Goal: Task Accomplishment & Management: Complete application form

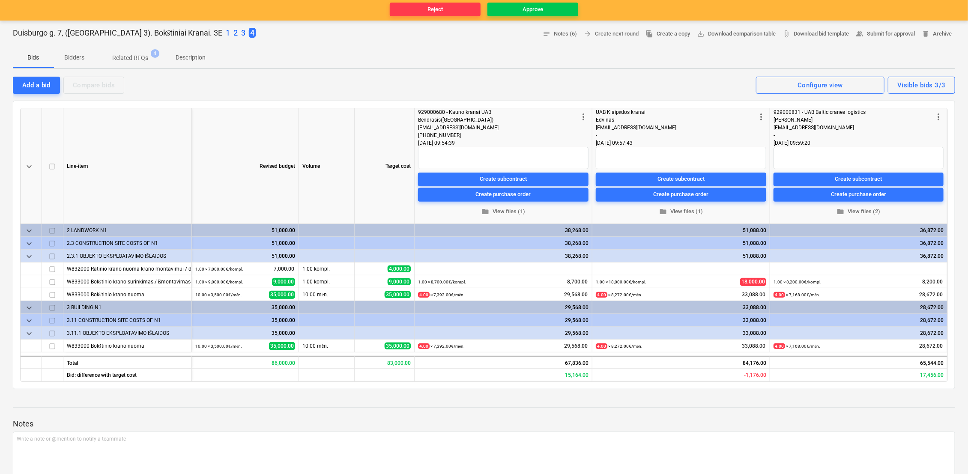
scroll to position [95, 0]
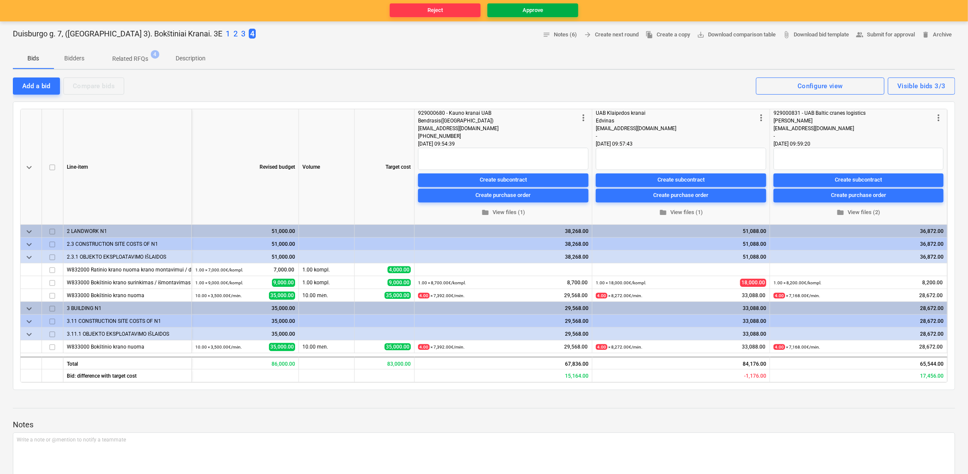
click at [545, 7] on span "Approve" at bounding box center [533, 11] width 84 height 10
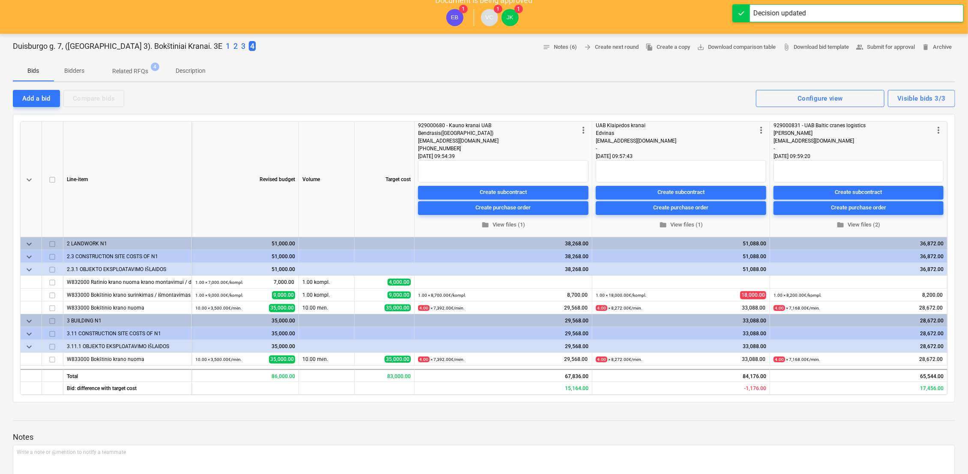
scroll to position [0, 0]
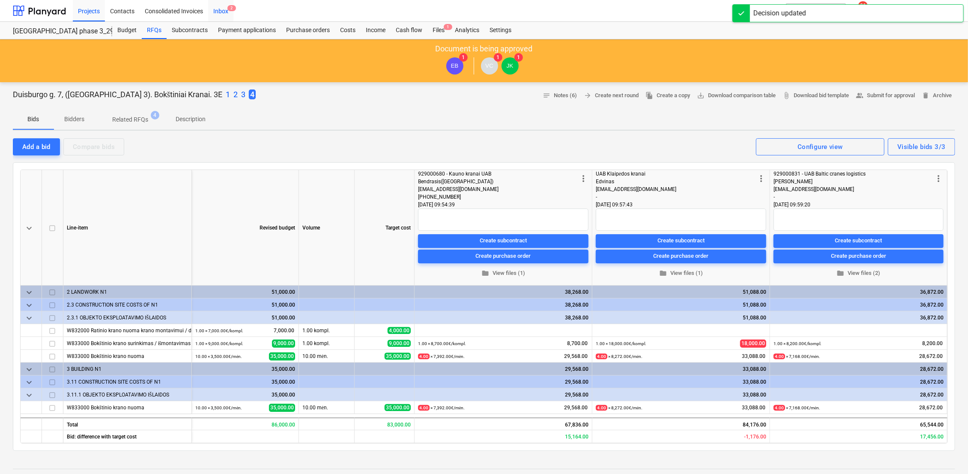
click at [225, 14] on div "Inbox 2" at bounding box center [220, 11] width 25 height 22
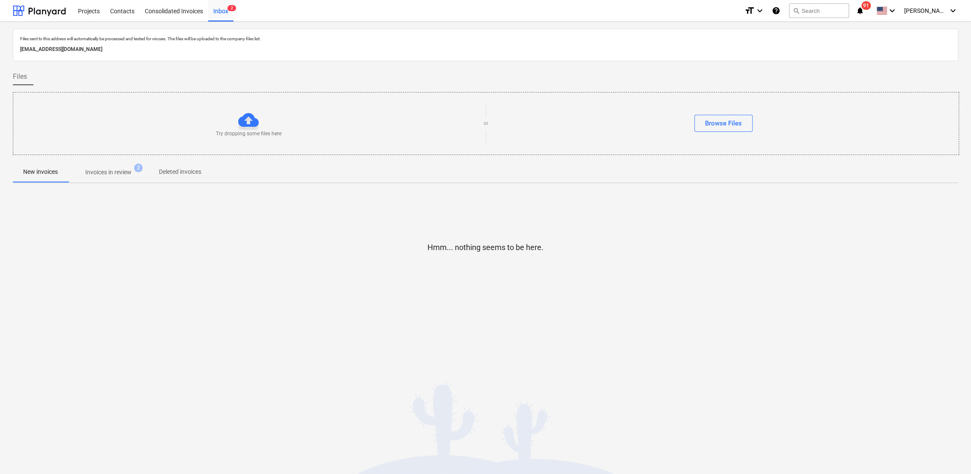
click at [121, 175] on p "Invoices in review" at bounding box center [108, 172] width 46 height 9
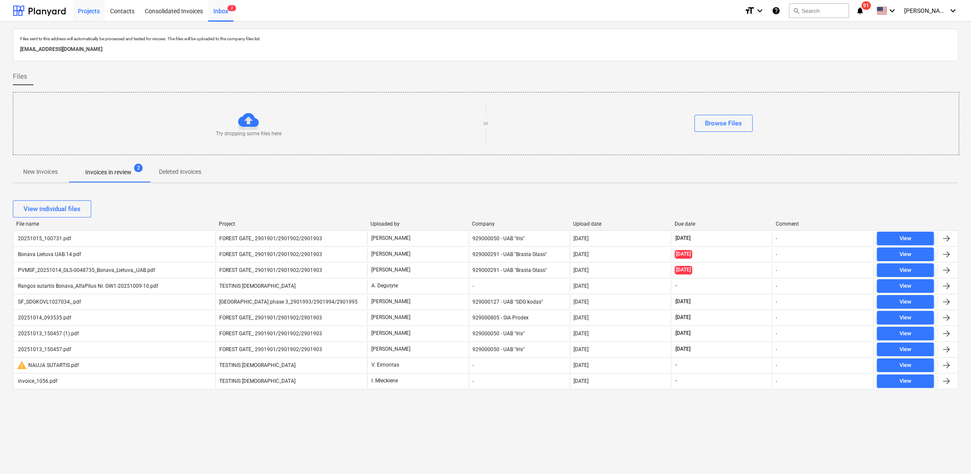
click at [91, 11] on div "Projects" at bounding box center [89, 11] width 32 height 22
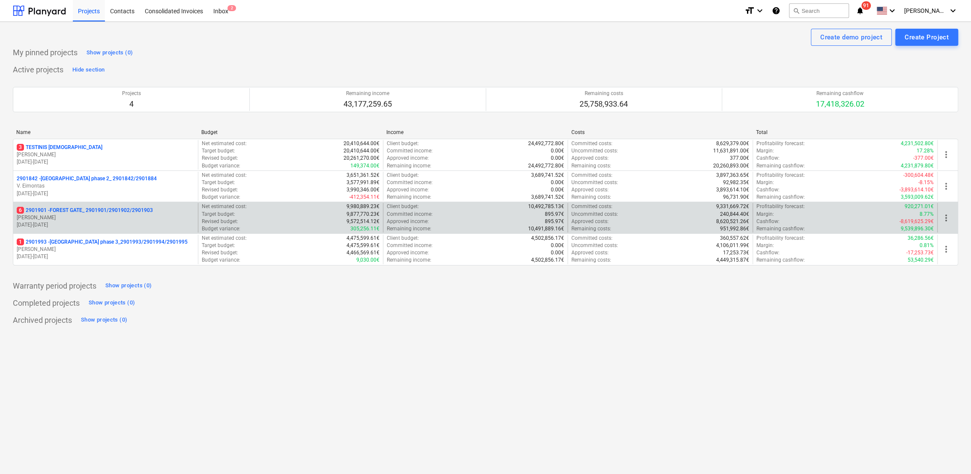
click at [65, 215] on p "[PERSON_NAME]" at bounding box center [106, 217] width 178 height 7
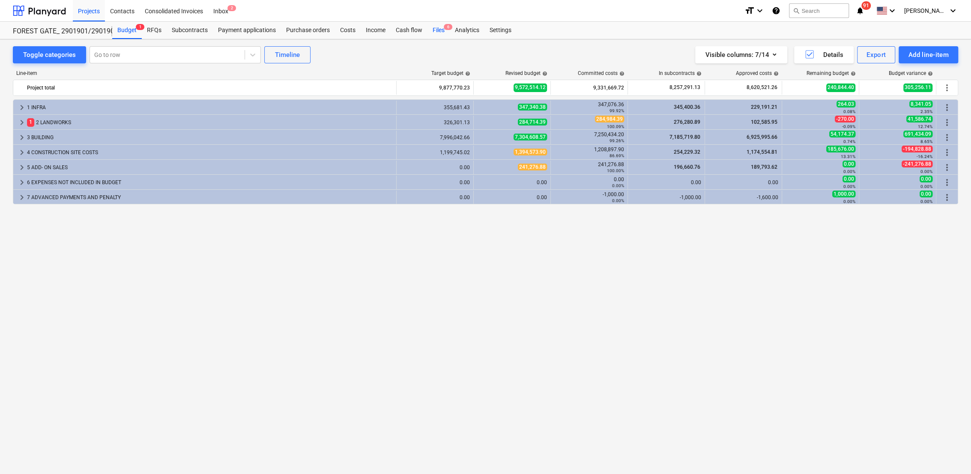
click at [439, 29] on div "Files 6" at bounding box center [439, 30] width 22 height 17
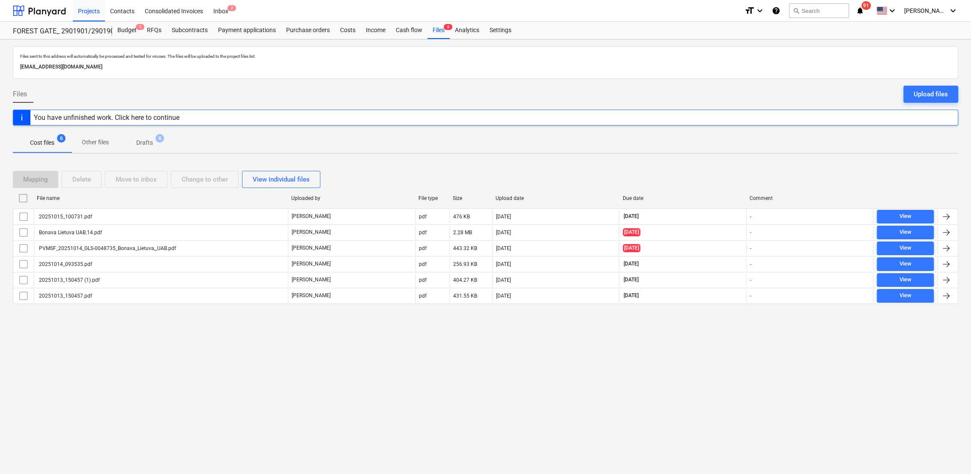
click at [153, 146] on span "Drafts 6" at bounding box center [144, 142] width 30 height 9
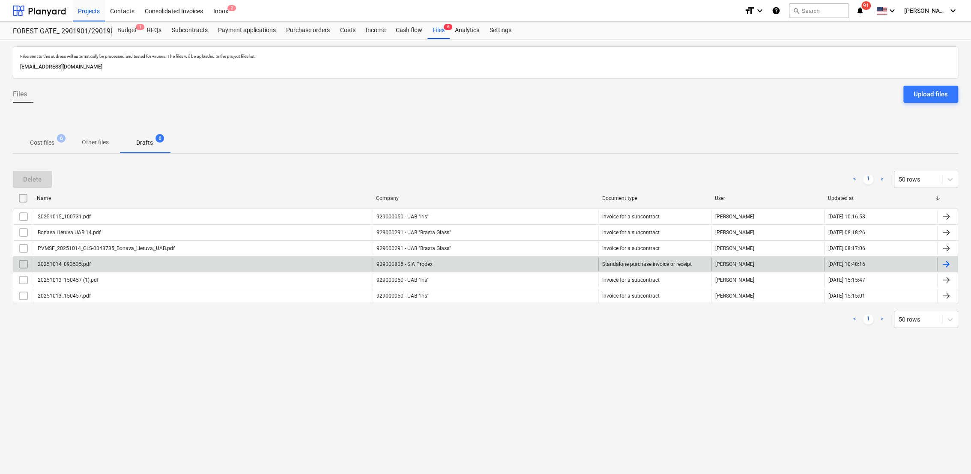
click at [943, 261] on div at bounding box center [946, 264] width 10 height 10
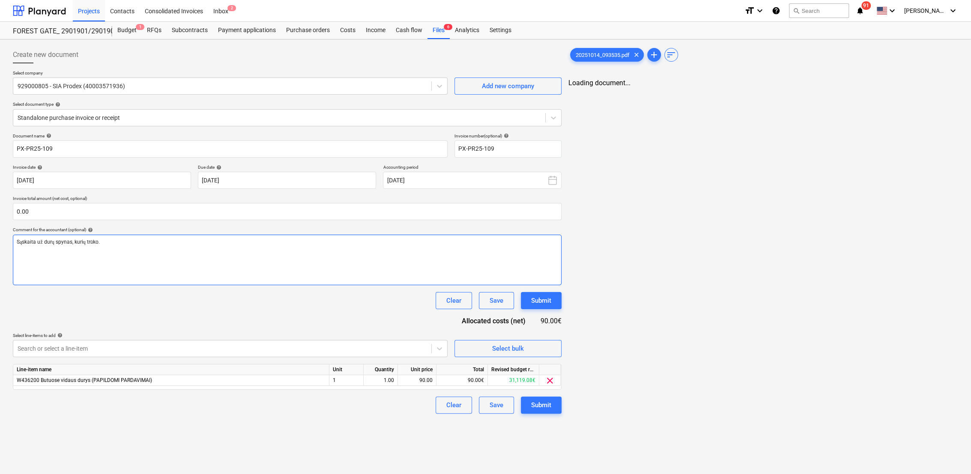
type input "PX-PR25-109"
click at [161, 211] on input "text" at bounding box center [287, 211] width 549 height 17
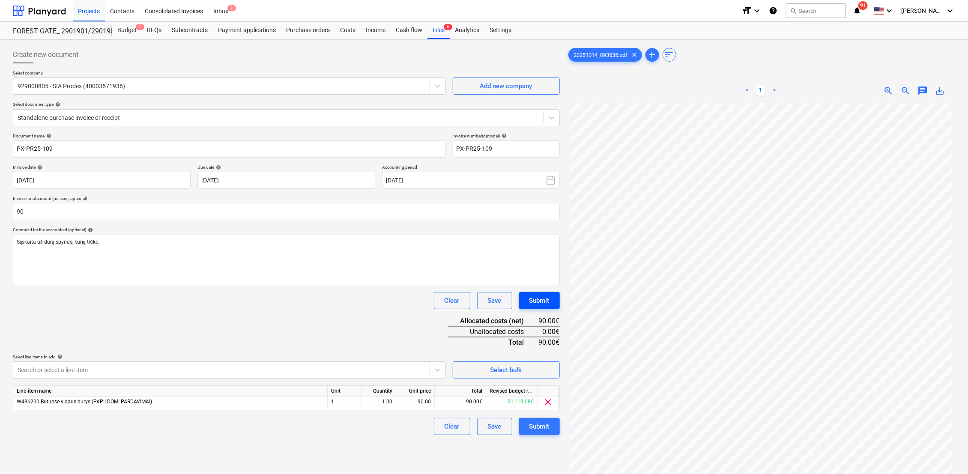
type input "90.00"
click at [550, 304] on button "Submit" at bounding box center [539, 300] width 41 height 17
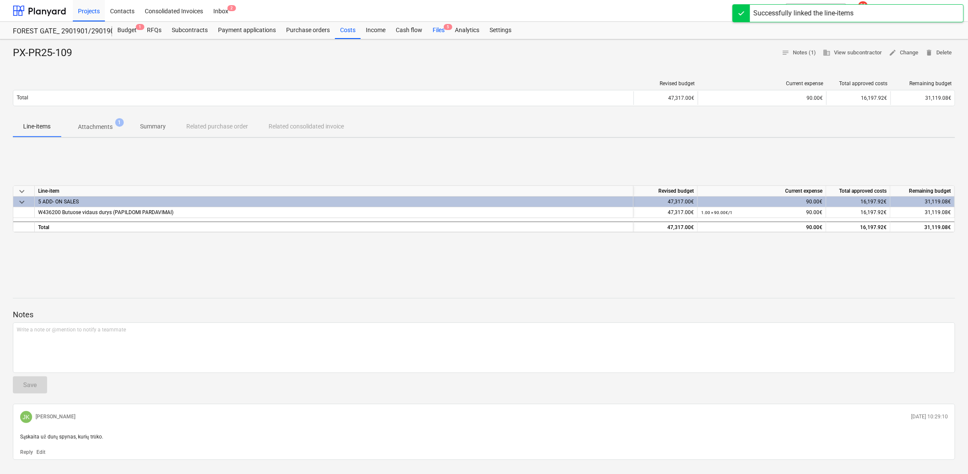
click at [438, 30] on div "Files 5" at bounding box center [439, 30] width 22 height 17
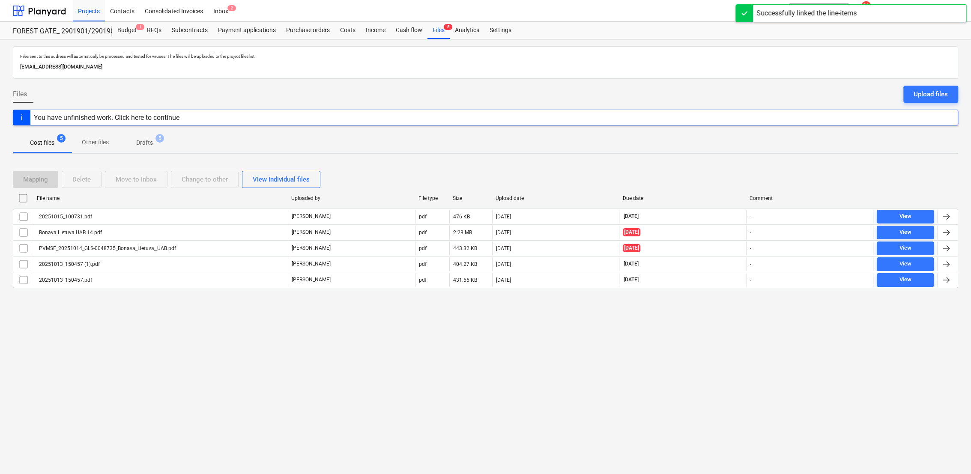
click at [150, 142] on p "Drafts" at bounding box center [144, 142] width 17 height 9
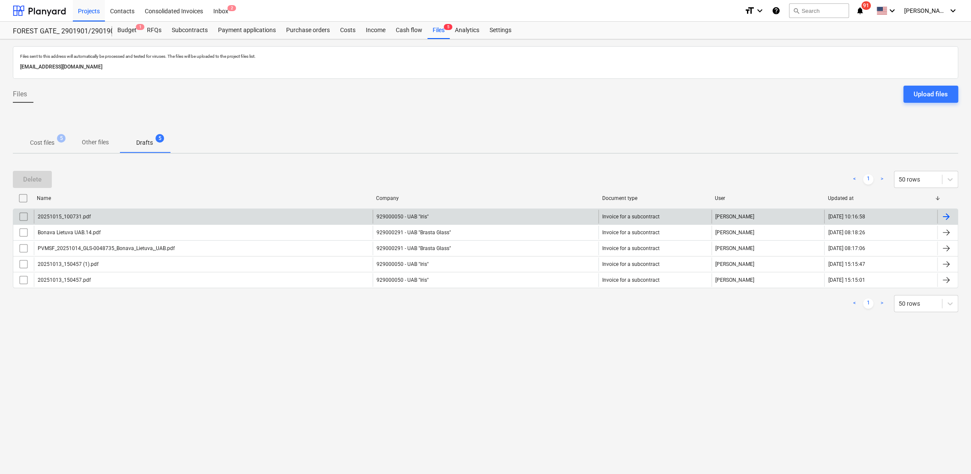
click at [954, 216] on div at bounding box center [948, 217] width 21 height 14
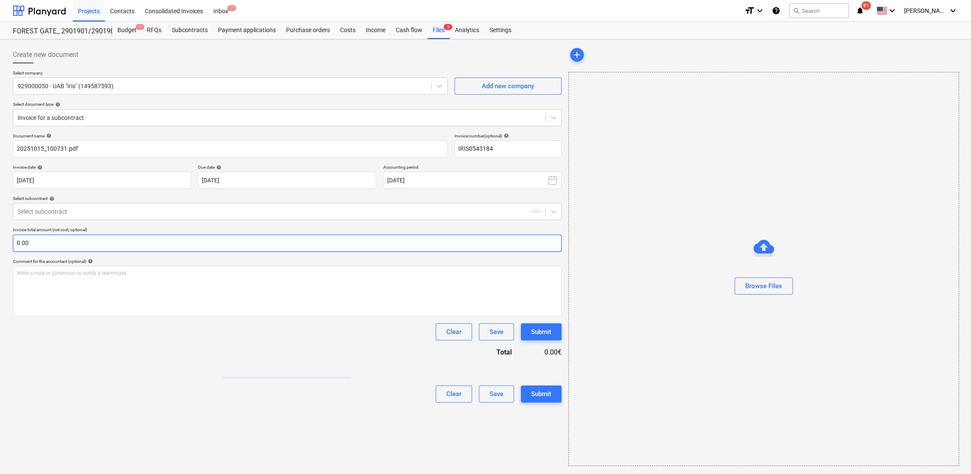
type input "IRIS0543184"
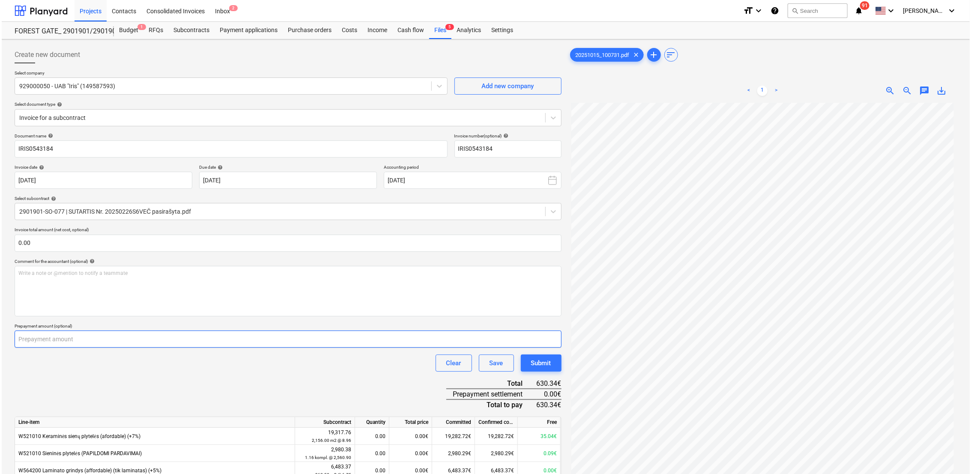
scroll to position [229, 0]
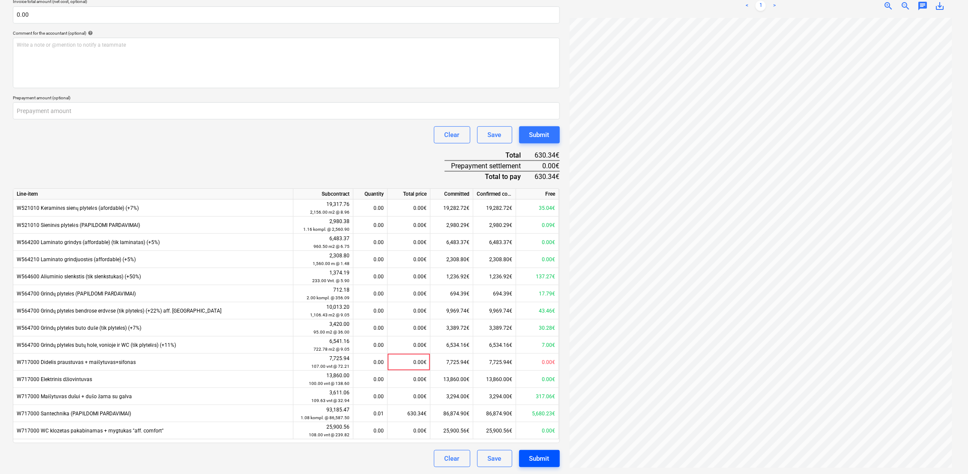
click at [546, 462] on div "Submit" at bounding box center [540, 458] width 20 height 11
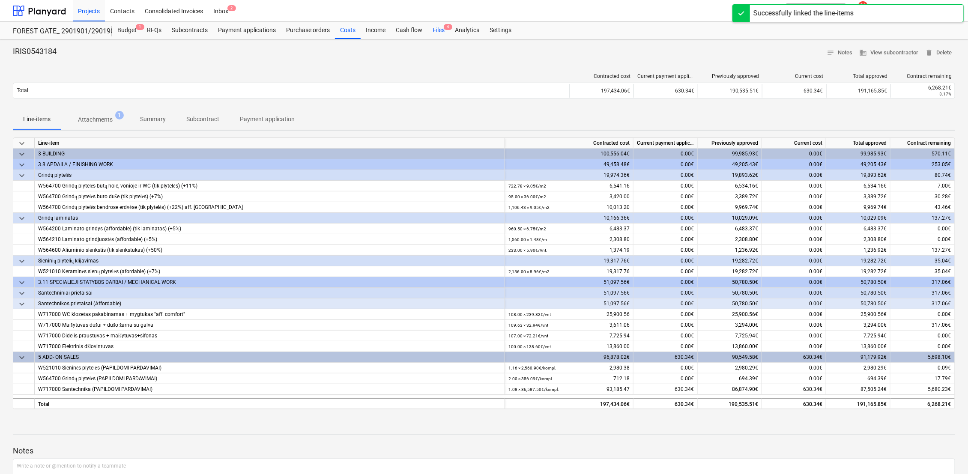
click at [442, 28] on div "Files 4" at bounding box center [439, 30] width 22 height 17
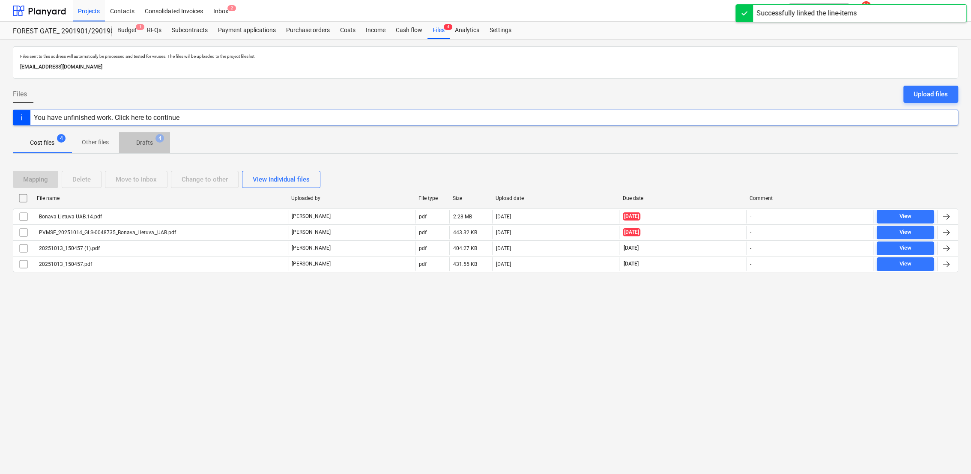
click at [138, 143] on p "Drafts" at bounding box center [144, 142] width 17 height 9
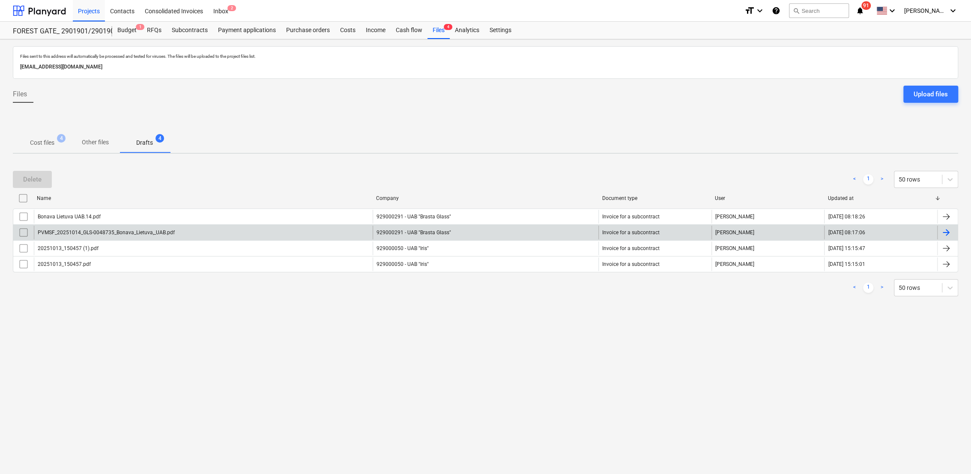
click at [951, 230] on div at bounding box center [946, 233] width 10 height 10
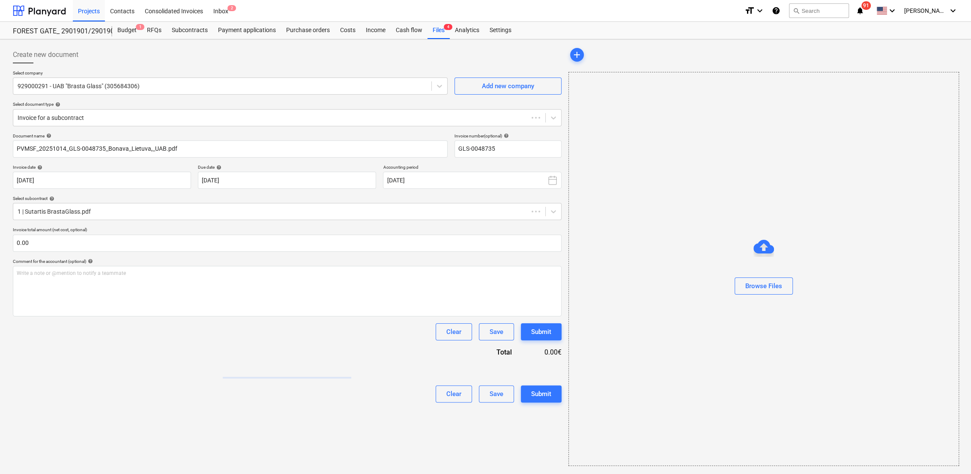
type input "GLS-0048735"
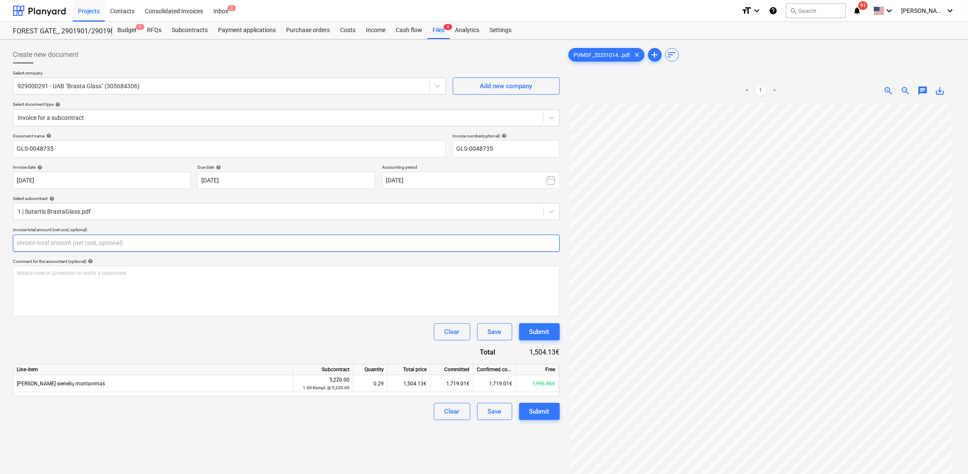
click at [298, 238] on input "text" at bounding box center [286, 243] width 547 height 17
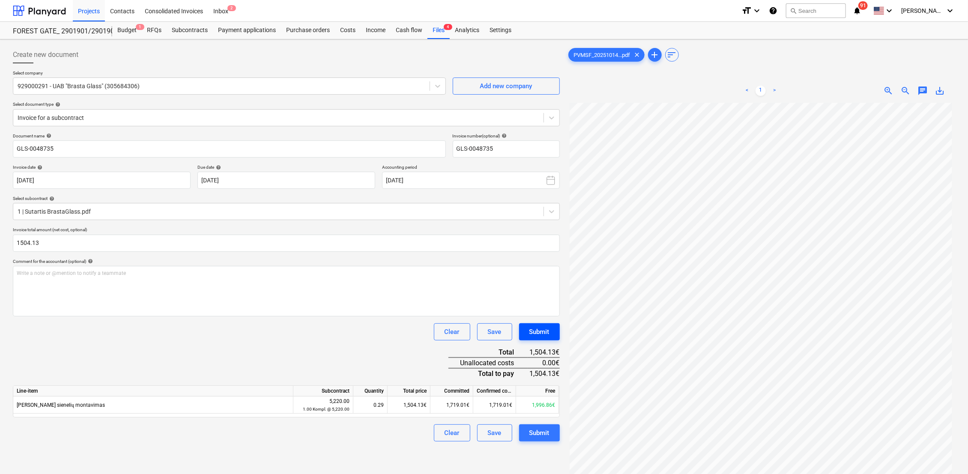
type input "1,504.13"
click at [552, 338] on button "Submit" at bounding box center [539, 332] width 41 height 17
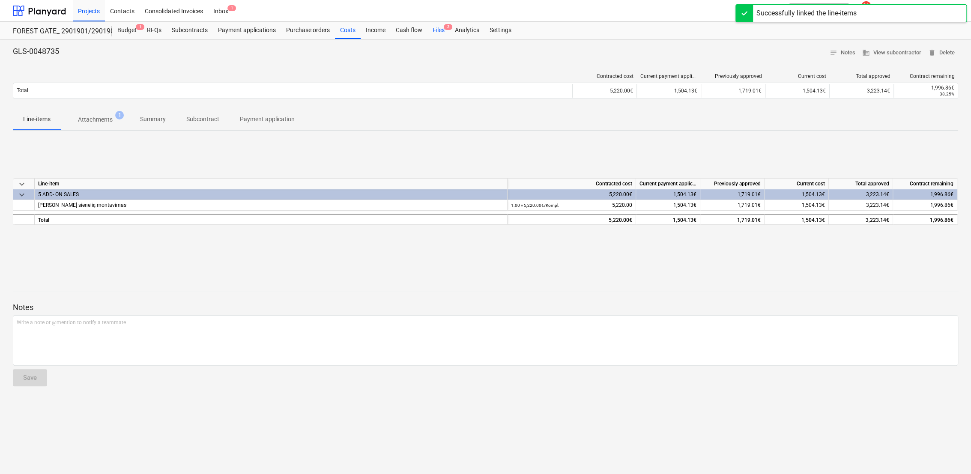
click at [438, 31] on div "Files 3" at bounding box center [439, 30] width 22 height 17
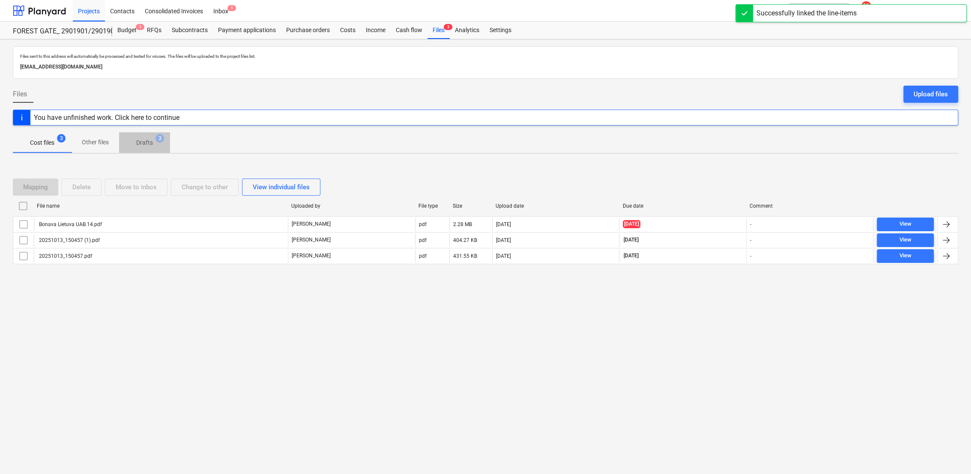
click at [144, 146] on p "Drafts" at bounding box center [144, 142] width 17 height 9
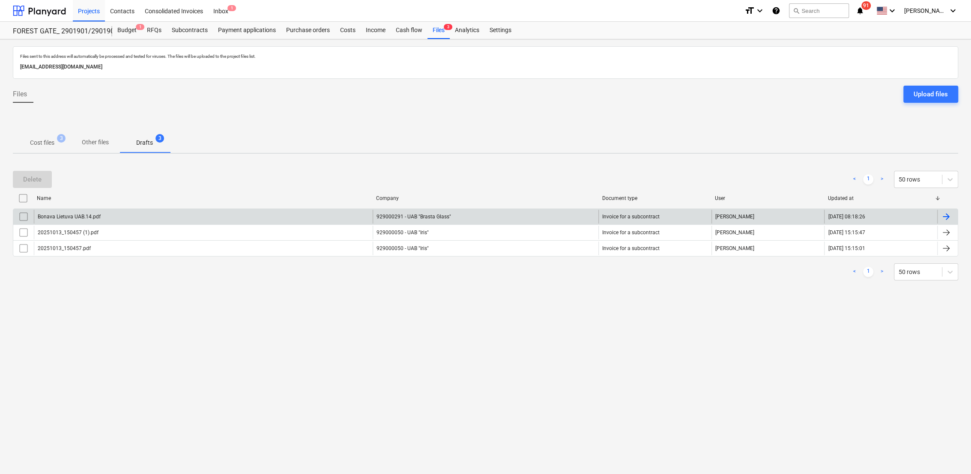
click at [949, 216] on div at bounding box center [946, 217] width 10 height 10
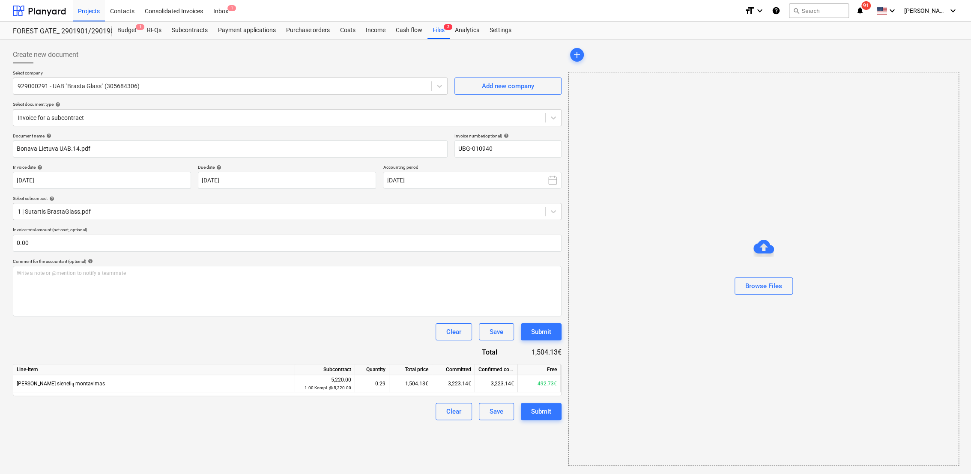
type input "UBG-010940"
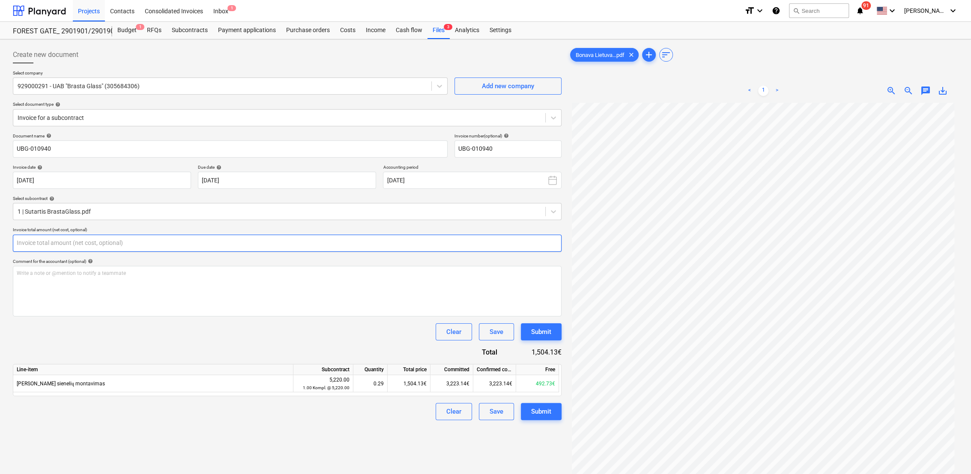
click at [125, 237] on input "text" at bounding box center [287, 243] width 549 height 17
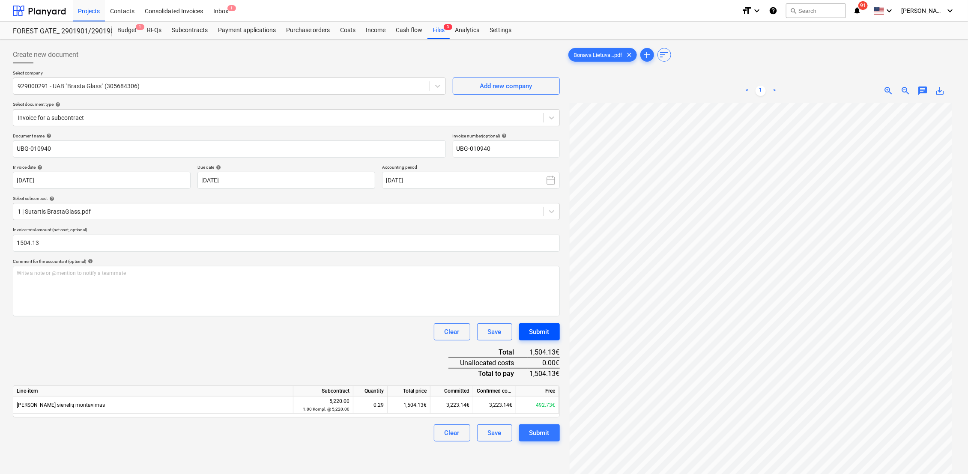
type input "1,504.13"
click at [547, 331] on div "Submit" at bounding box center [540, 332] width 20 height 11
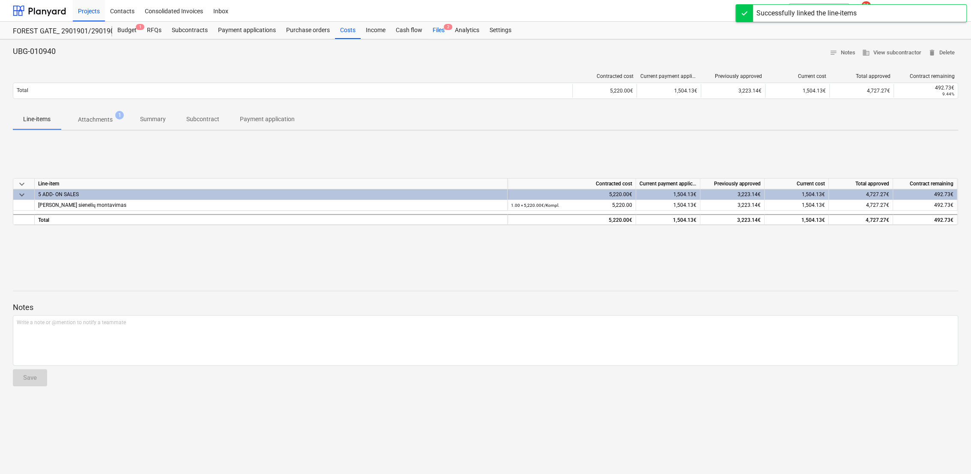
click at [437, 30] on div "Files 2" at bounding box center [439, 30] width 22 height 17
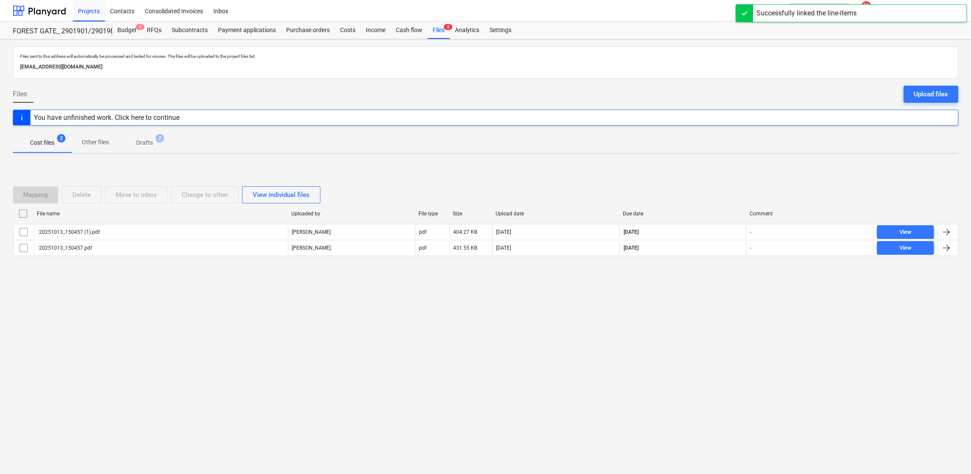
click at [138, 144] on p "Drafts" at bounding box center [144, 142] width 17 height 9
